Goal: Information Seeking & Learning: Understand process/instructions

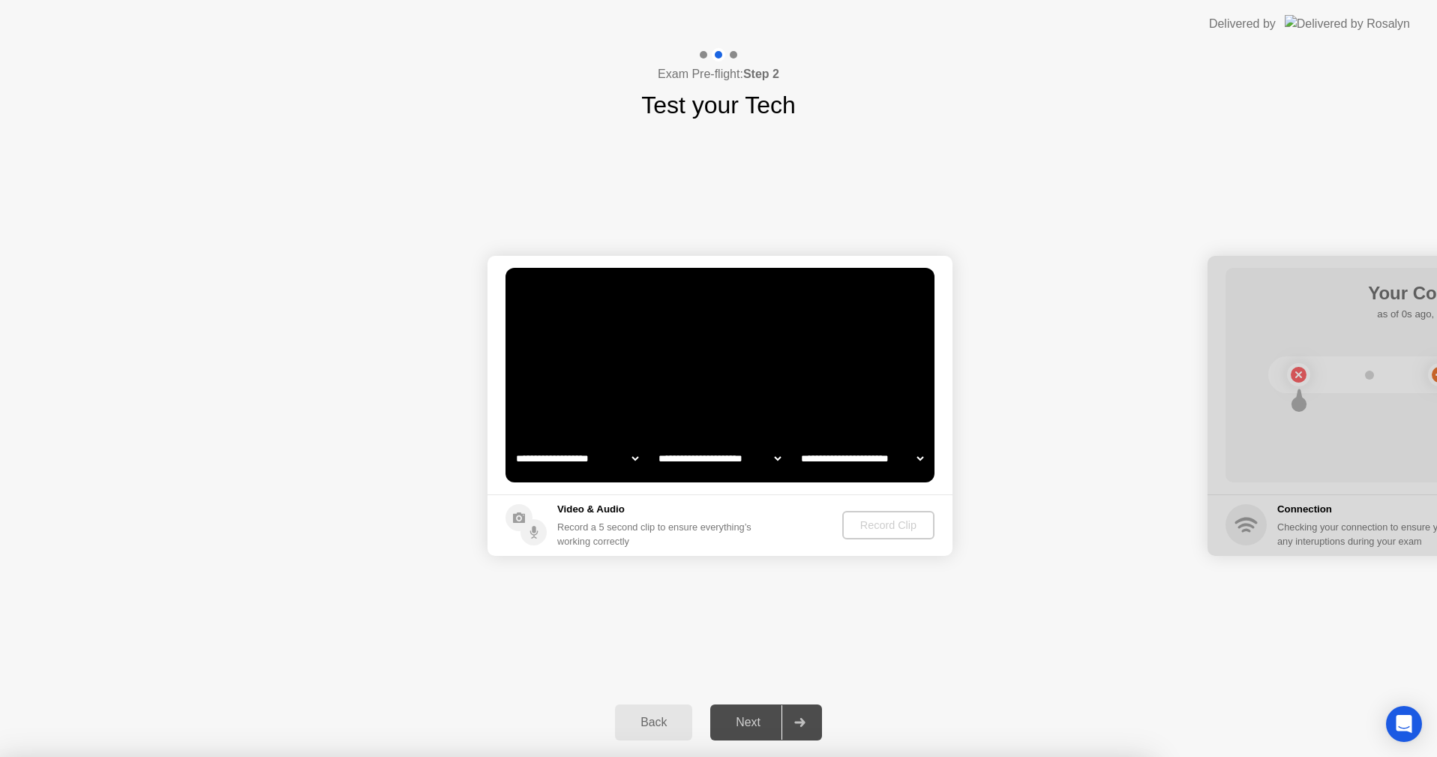
select select "*******"
